Goal: Transaction & Acquisition: Book appointment/travel/reservation

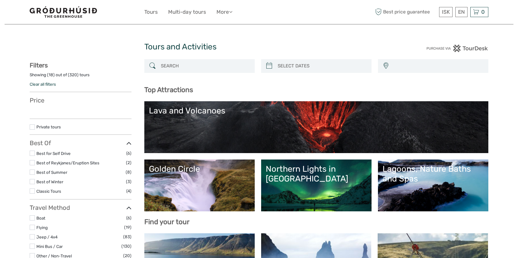
select select
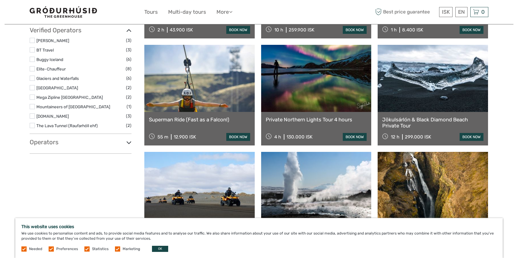
scroll to position [619, 0]
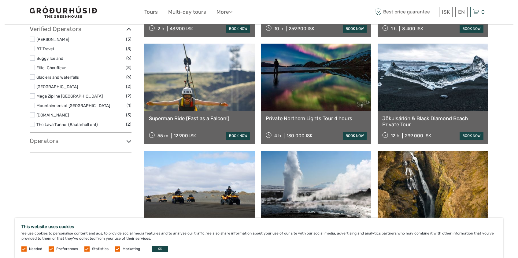
click at [314, 109] on link at bounding box center [316, 77] width 110 height 67
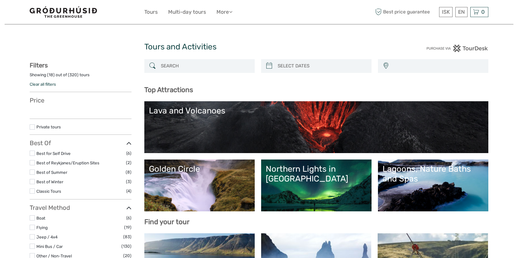
select select
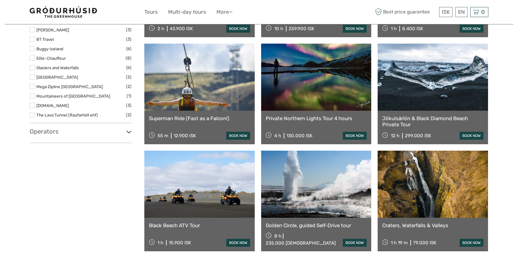
select select
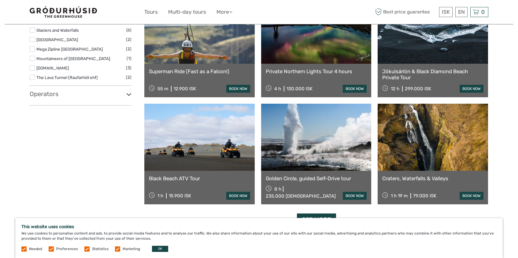
scroll to position [698, 0]
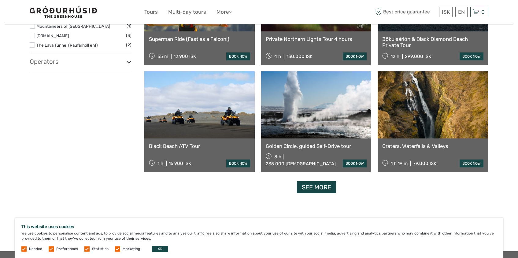
click at [446, 139] on div "Craters, Waterfalls & Valleys 1 h 19 m 79.000 [DEMOGRAPHIC_DATA] book now" at bounding box center [432, 156] width 110 height 34
click at [430, 146] on link "Craters, Waterfalls & Valleys" at bounding box center [432, 146] width 101 height 6
